Goal: Information Seeking & Learning: Learn about a topic

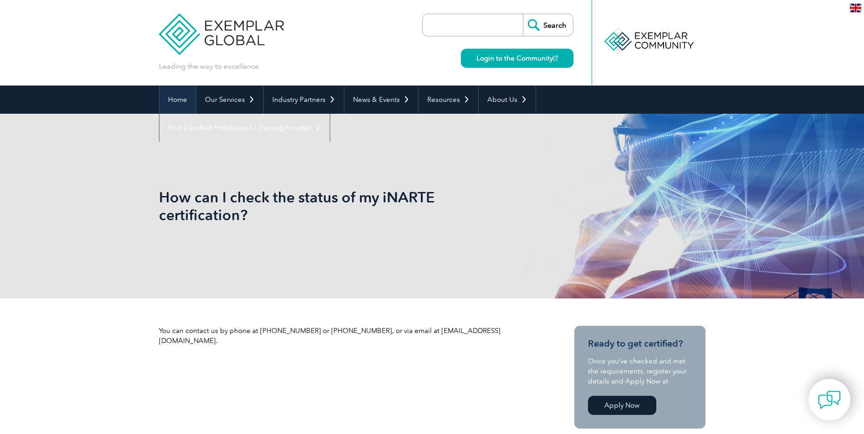
click at [165, 103] on link "Home" at bounding box center [177, 100] width 36 height 28
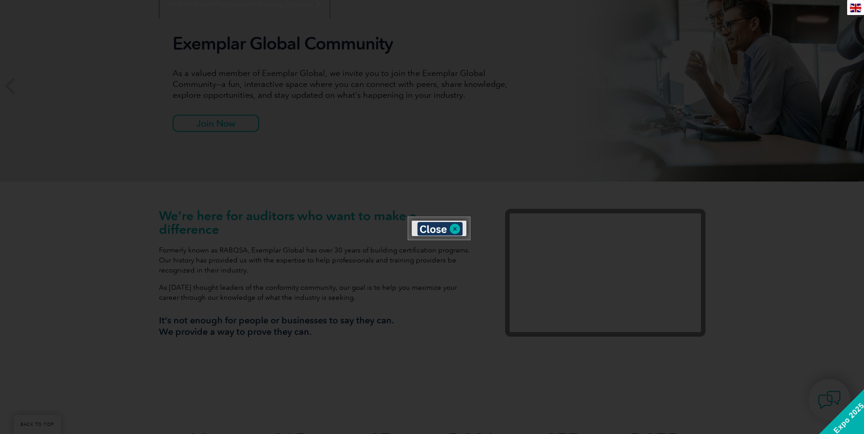
scroll to position [137, 0]
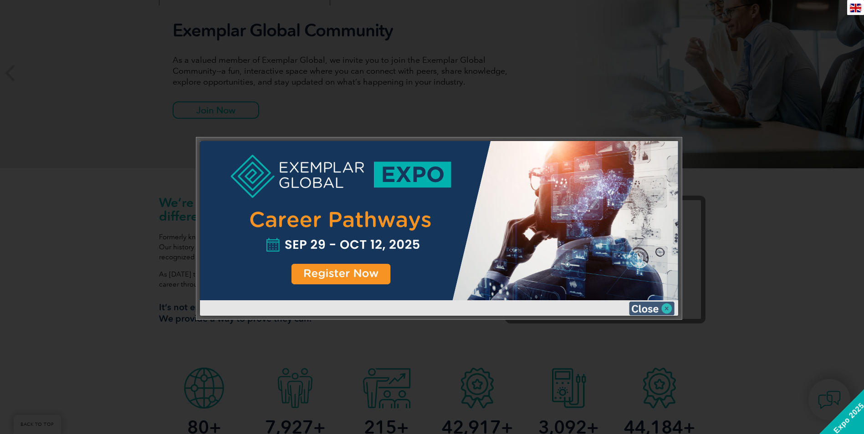
click at [671, 310] on img at bounding box center [652, 309] width 46 height 14
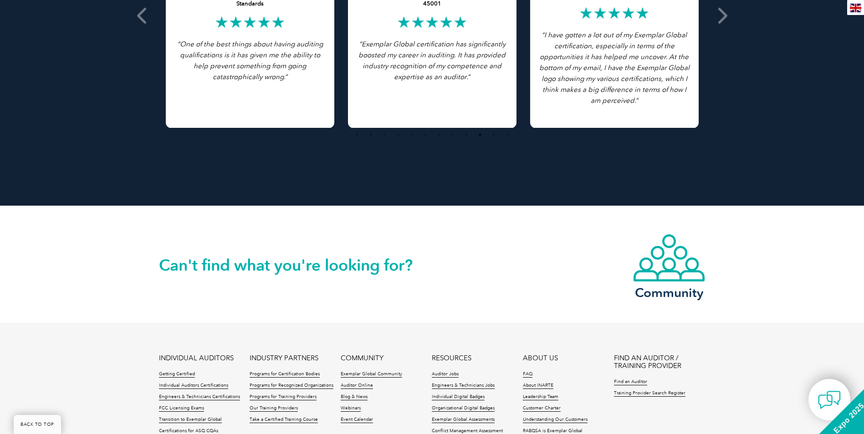
scroll to position [2049, 0]
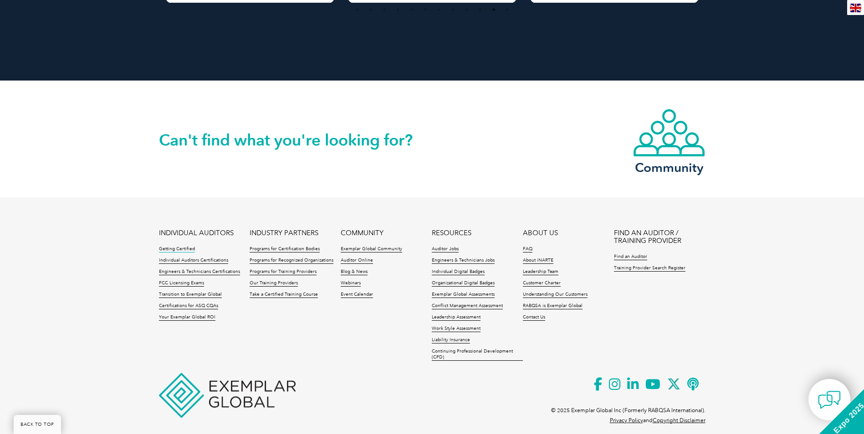
click at [183, 252] on link "Getting Certified" at bounding box center [177, 249] width 36 height 6
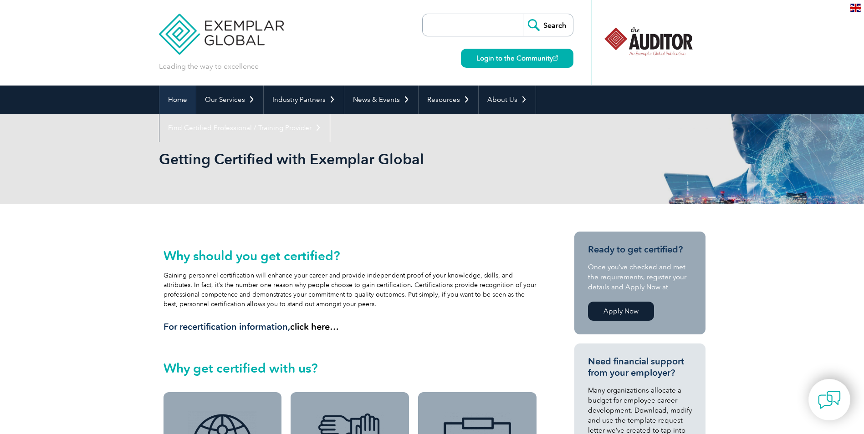
click at [188, 95] on link "Home" at bounding box center [177, 100] width 36 height 28
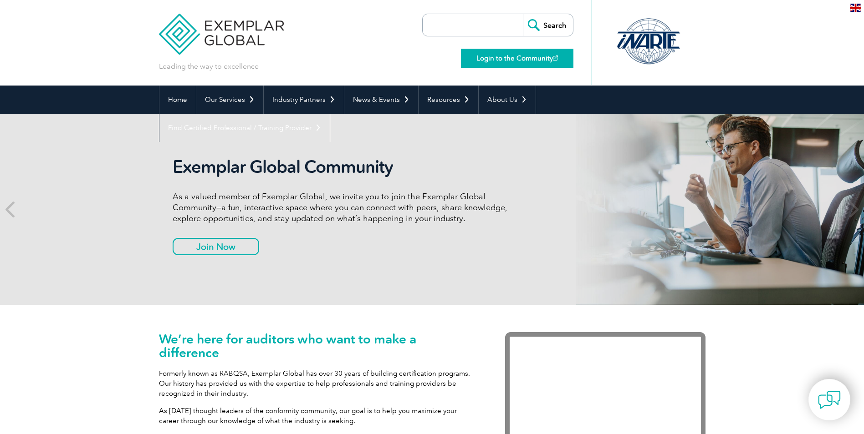
click at [516, 64] on link "Login to the Community" at bounding box center [517, 58] width 112 height 19
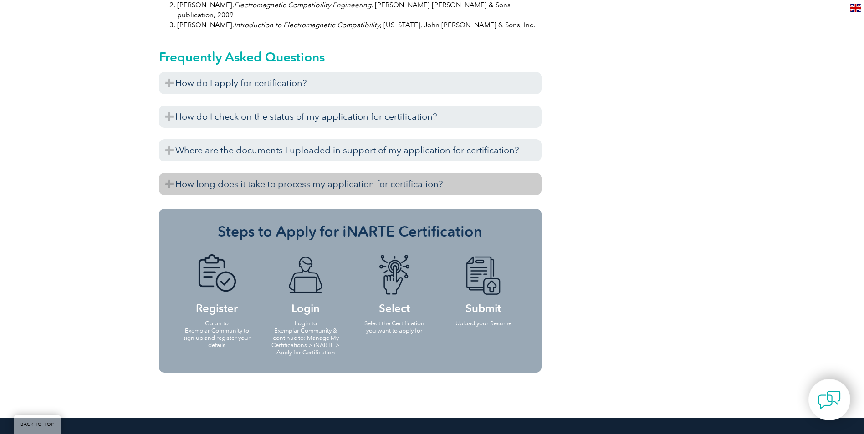
scroll to position [1083, 0]
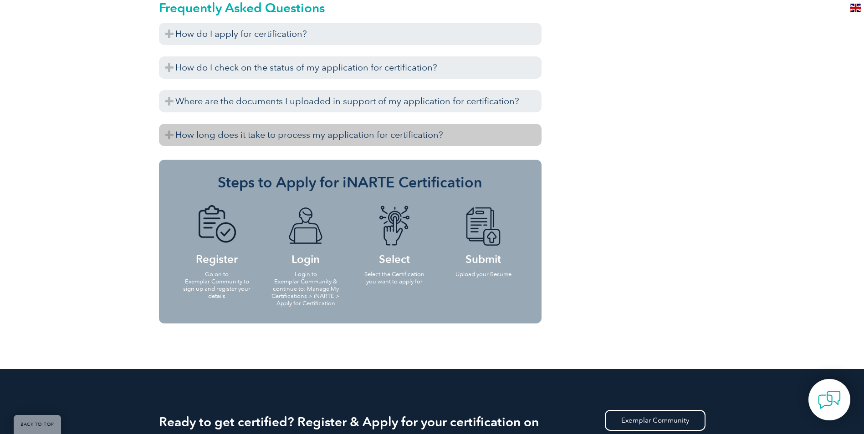
click at [393, 124] on h3 "How long does it take to process my application for certification?" at bounding box center [350, 135] width 383 height 22
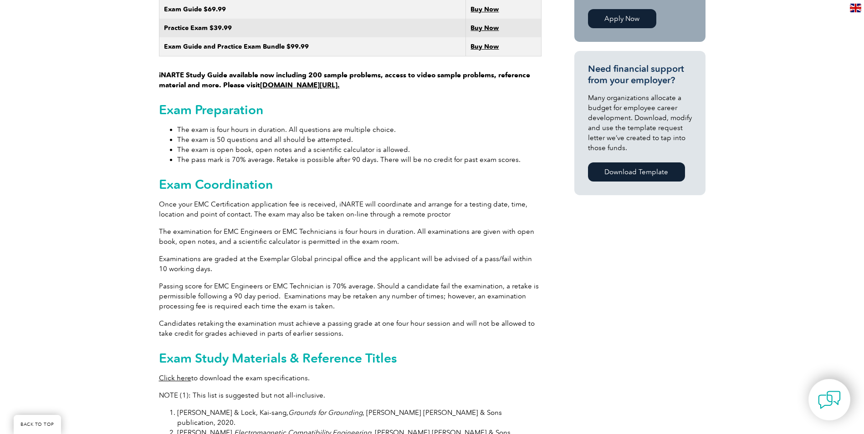
scroll to position [582, 0]
